Goal: Find specific page/section: Find specific page/section

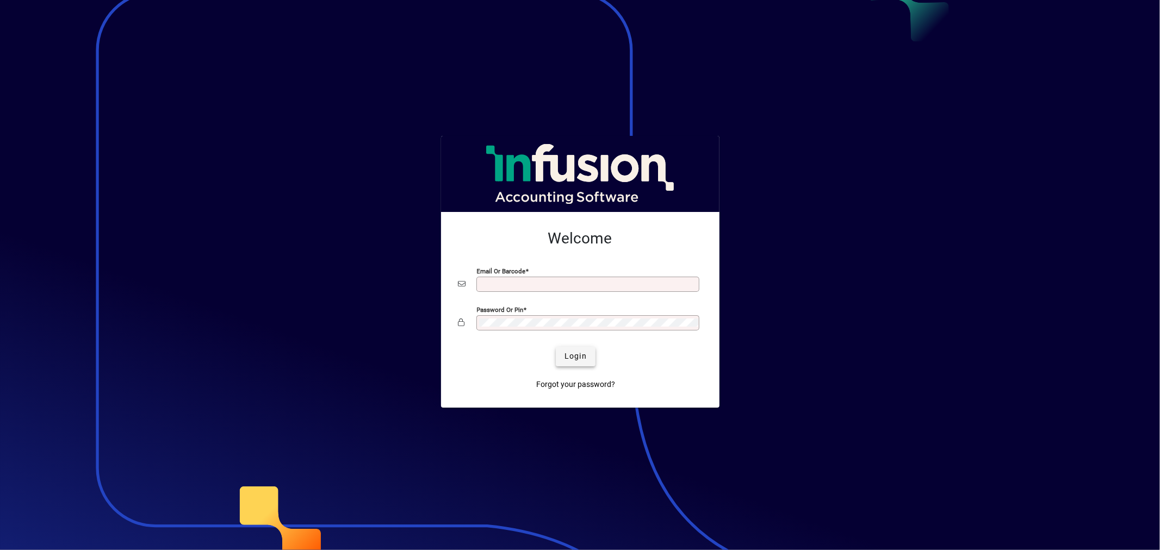
type input "**********"
click at [580, 353] on span "Login" at bounding box center [575, 356] width 22 height 11
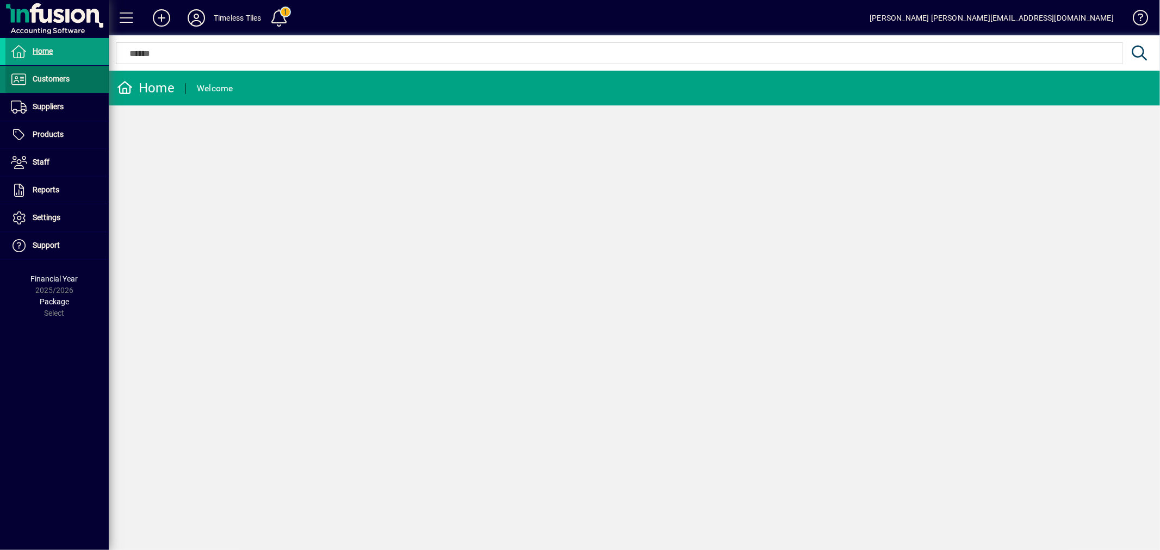
click at [66, 74] on span "Customers" at bounding box center [51, 78] width 37 height 9
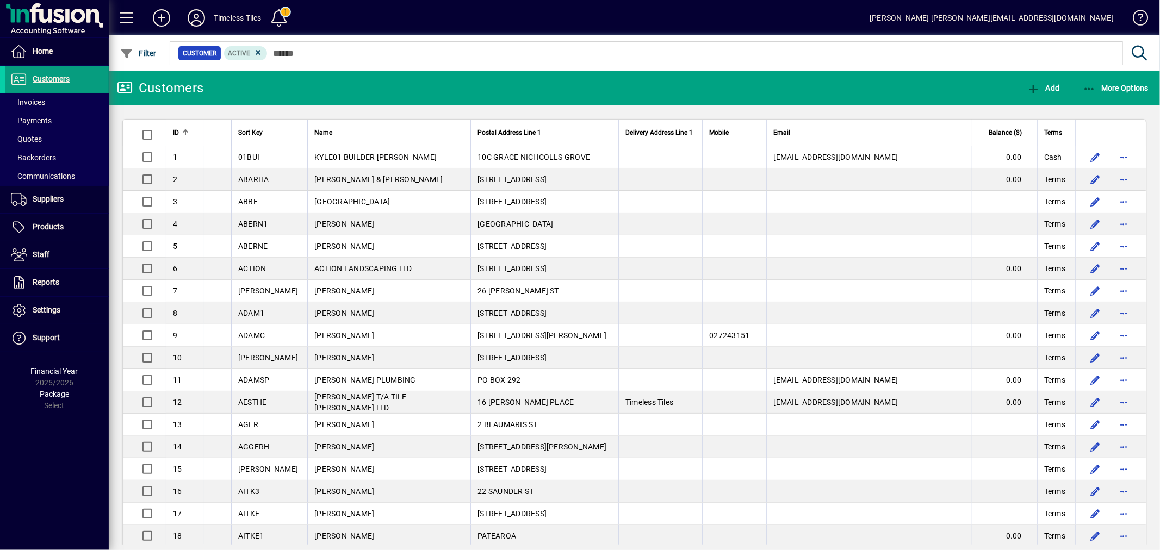
click at [327, 47] on div at bounding box center [693, 41] width 1051 height 12
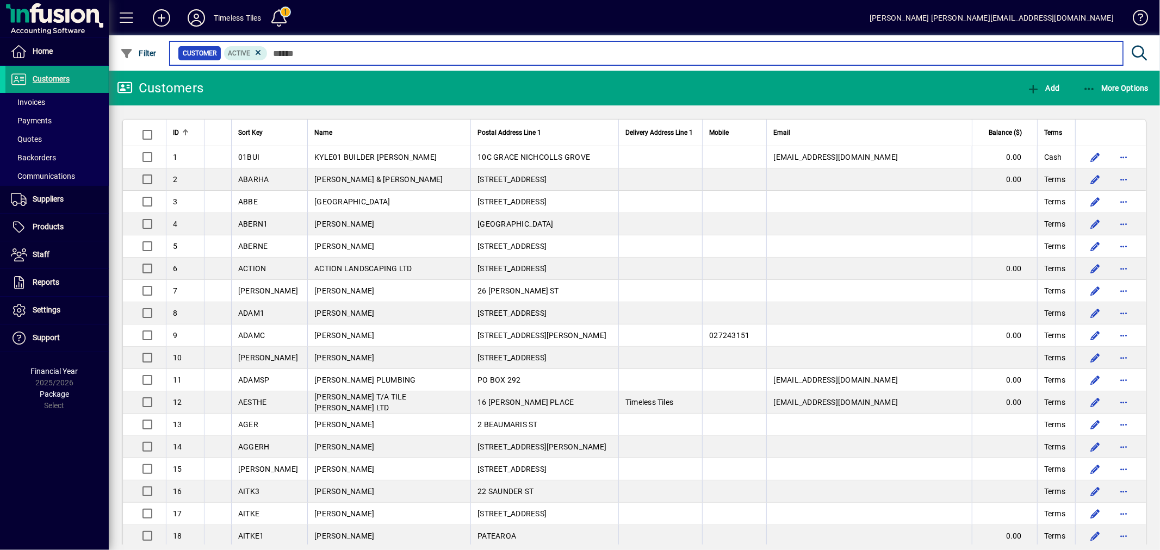
click at [327, 47] on input "text" at bounding box center [690, 53] width 846 height 15
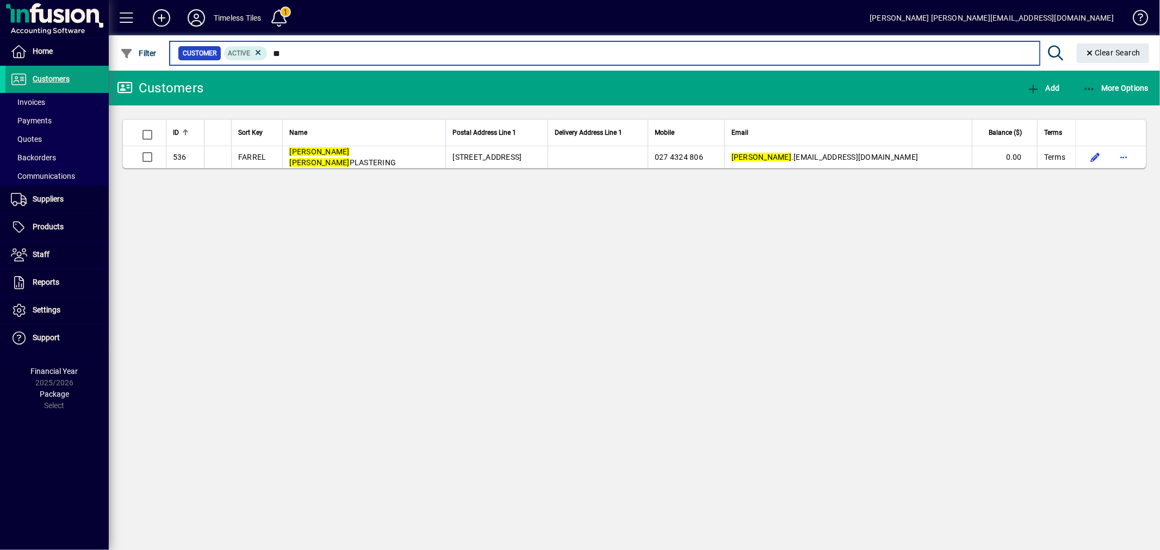
type input "*"
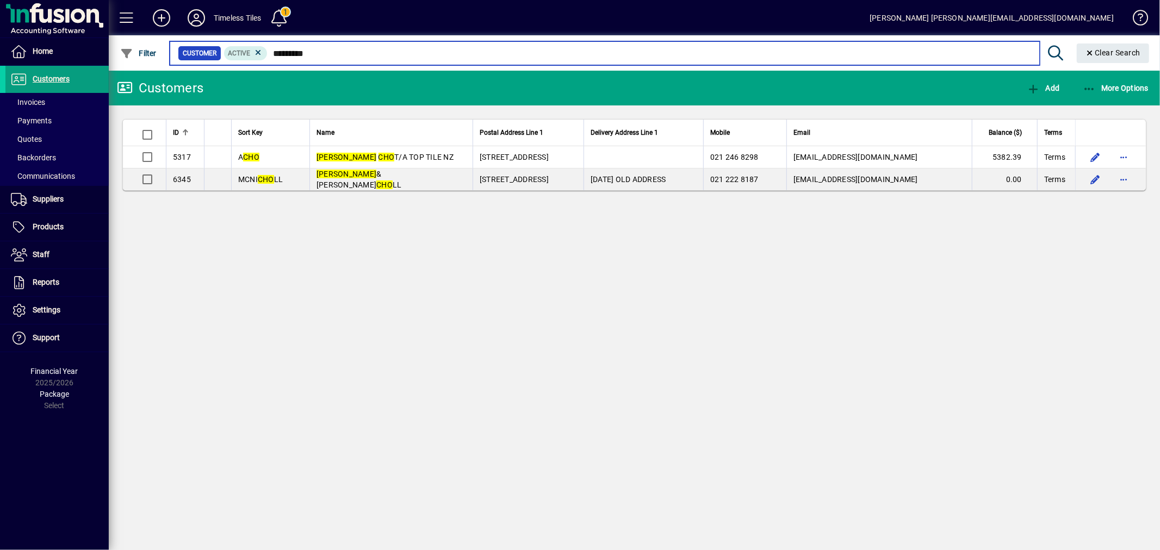
type input "********"
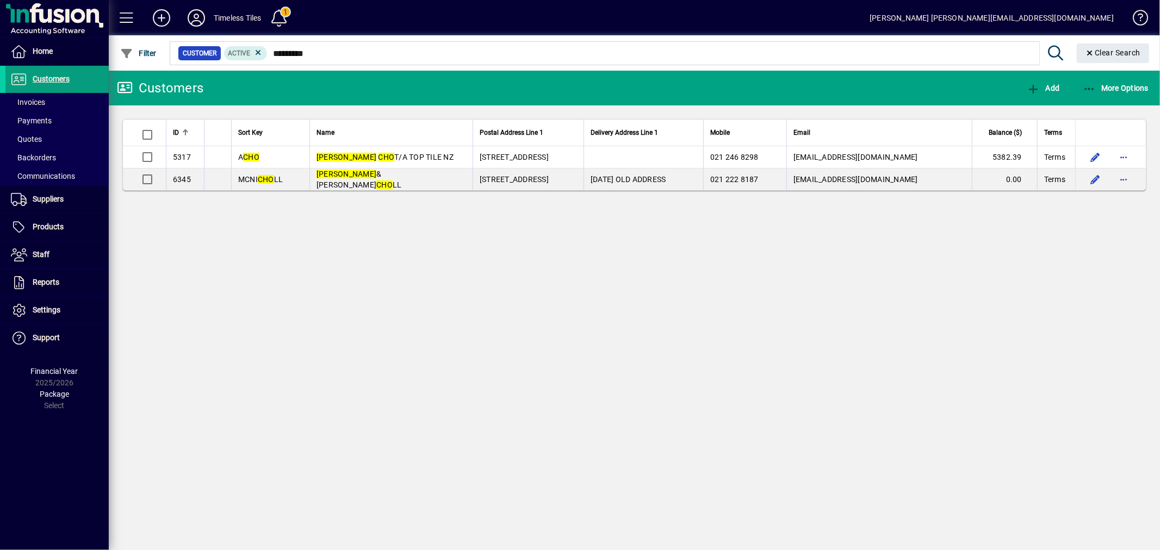
click at [645, 264] on div "Customers Add More Options ID Sort Key Name Postal Address Line 1 Delivery Addr…" at bounding box center [634, 310] width 1051 height 479
click at [577, 214] on div "Customers Add More Options ID Sort Key Name Postal Address Line 1 Delivery Addr…" at bounding box center [634, 310] width 1051 height 479
click at [771, 235] on div "Customers Add More Options ID Sort Key Name Postal Address Line 1 Delivery Addr…" at bounding box center [634, 310] width 1051 height 479
click at [65, 43] on span at bounding box center [56, 52] width 103 height 26
